Goal: Task Accomplishment & Management: Complete application form

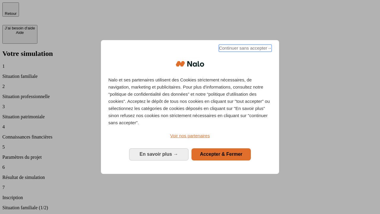
click at [244, 49] on span "Continuer sans accepter →" at bounding box center [245, 47] width 53 height 7
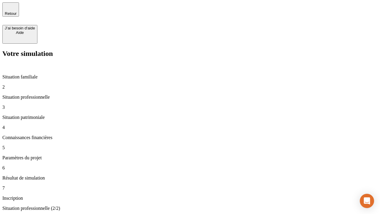
type input "30 000"
type input "1 000"
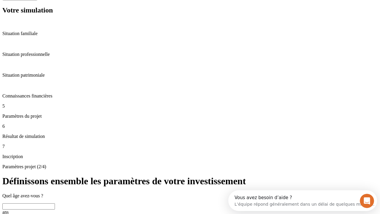
scroll to position [21, 0]
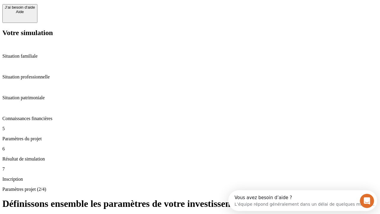
type input "65"
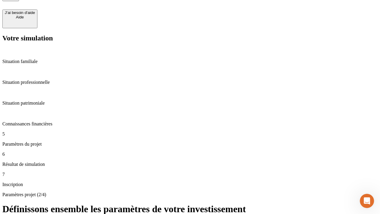
type input "5 000"
type input "640"
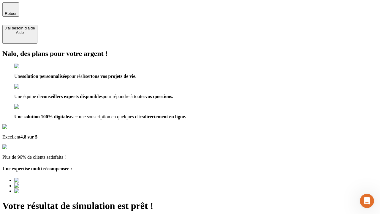
type input "[EMAIL_ADDRESS][DOMAIN_NAME]"
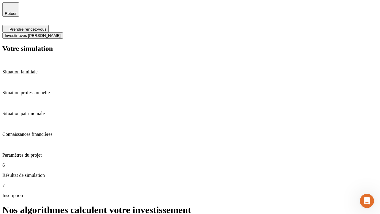
click at [61, 33] on span "Investir avec [PERSON_NAME]" at bounding box center [33, 35] width 56 height 4
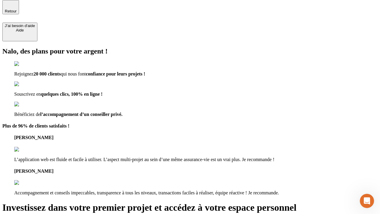
scroll to position [2, 0]
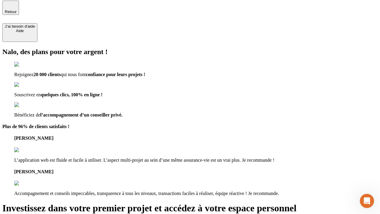
type input "[PERSON_NAME][EMAIL_ADDRESS][DOMAIN_NAME]"
